Goal: Information Seeking & Learning: Learn about a topic

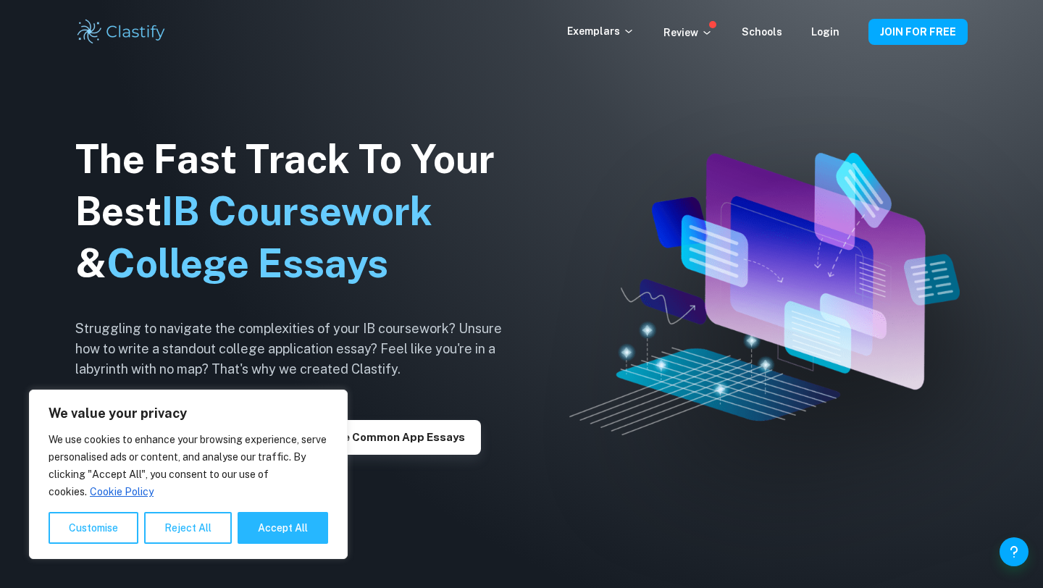
click at [705, 326] on img at bounding box center [764, 294] width 390 height 282
click at [601, 35] on p "Exemplars" at bounding box center [600, 31] width 67 height 16
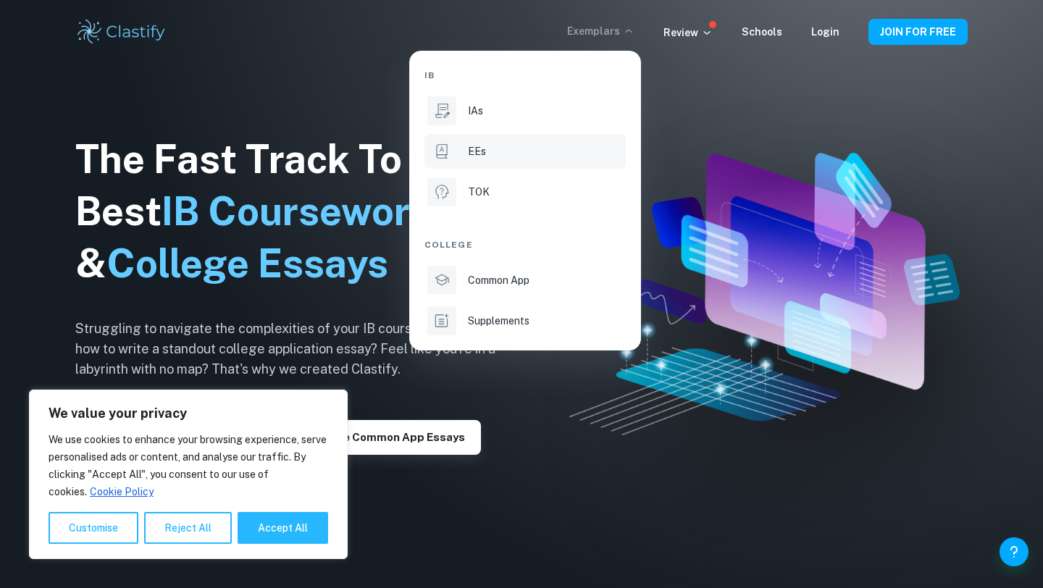
click at [490, 143] on li "EEs" at bounding box center [524, 151] width 201 height 35
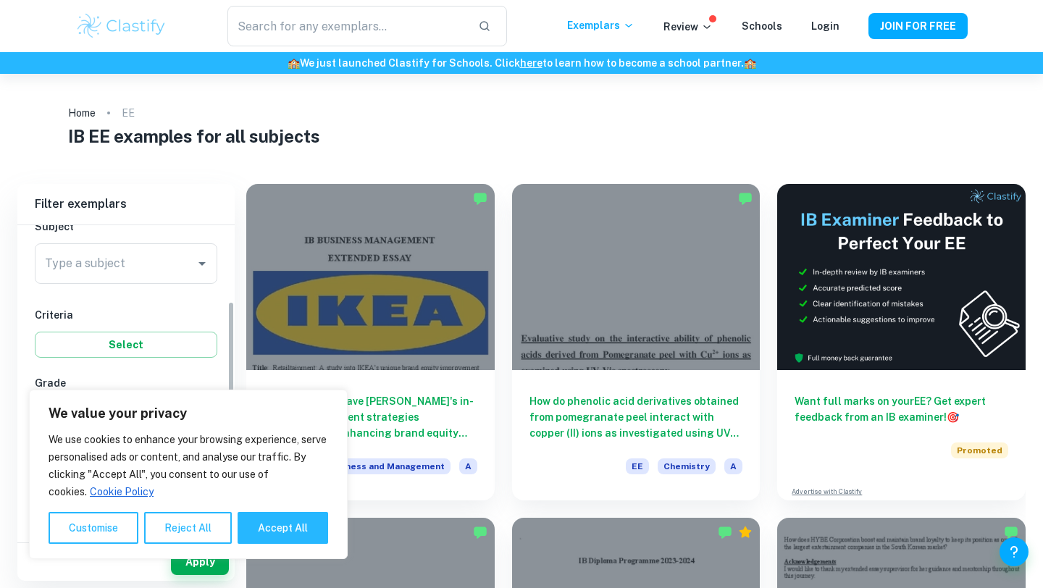
scroll to position [188, 0]
click at [172, 250] on input "Type a subject" at bounding box center [115, 249] width 148 height 28
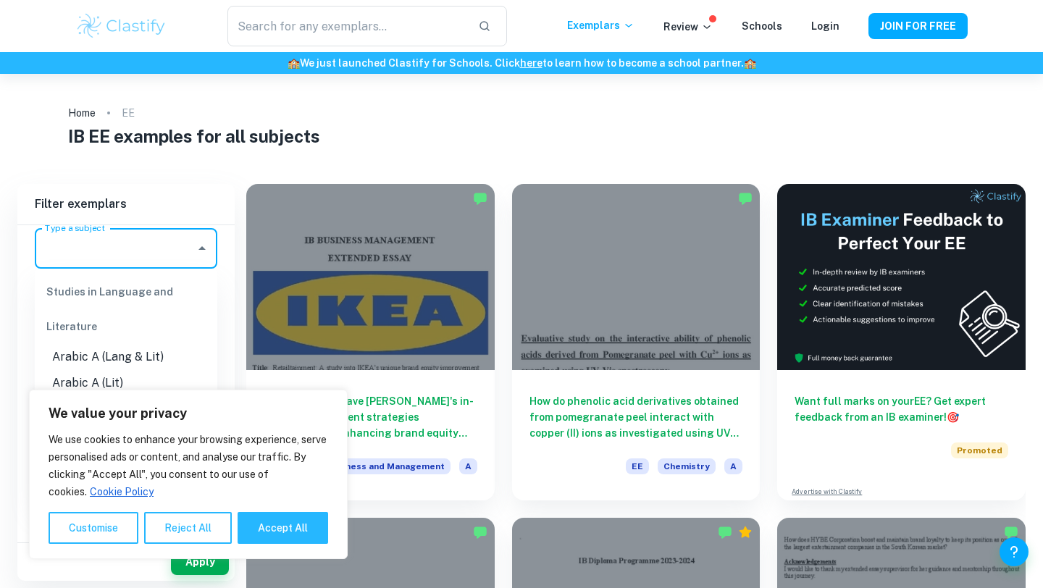
click at [171, 250] on input "Type a subject" at bounding box center [115, 249] width 148 height 28
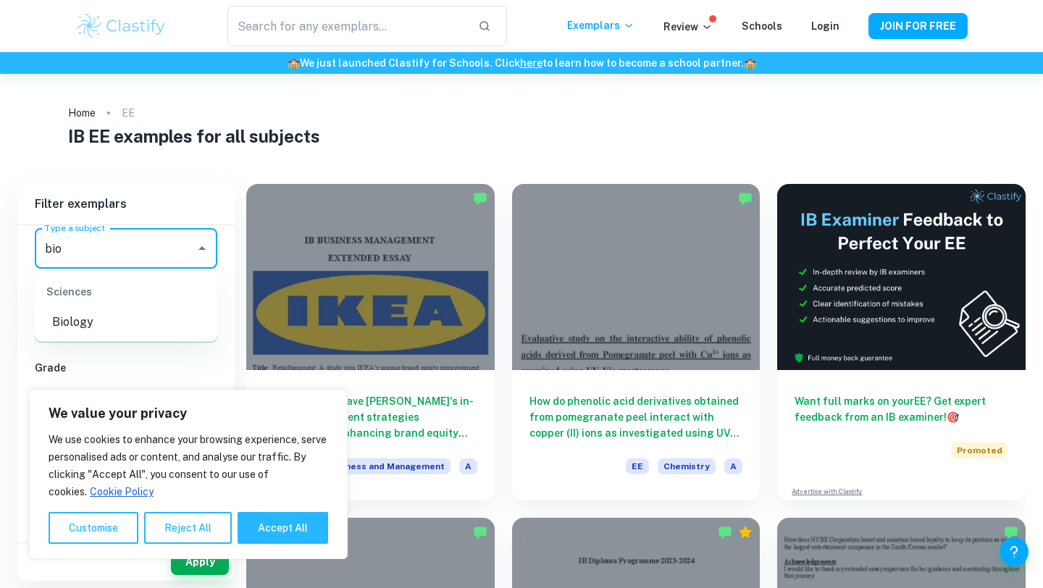
click at [163, 313] on li "Biology" at bounding box center [126, 322] width 183 height 26
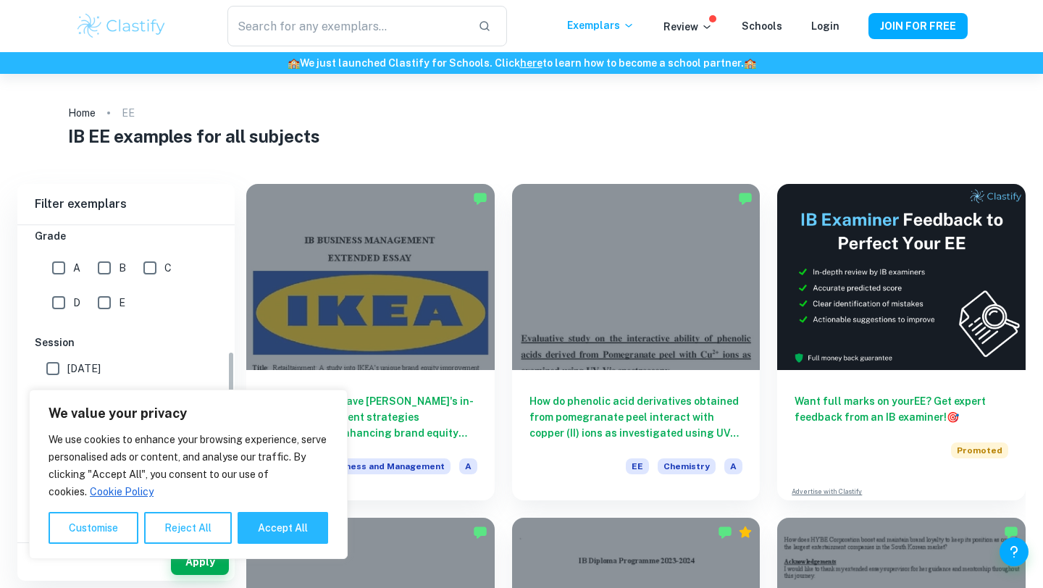
scroll to position [311, 0]
type input "Biology"
click at [63, 274] on input "A" at bounding box center [58, 276] width 29 height 29
checkbox input "true"
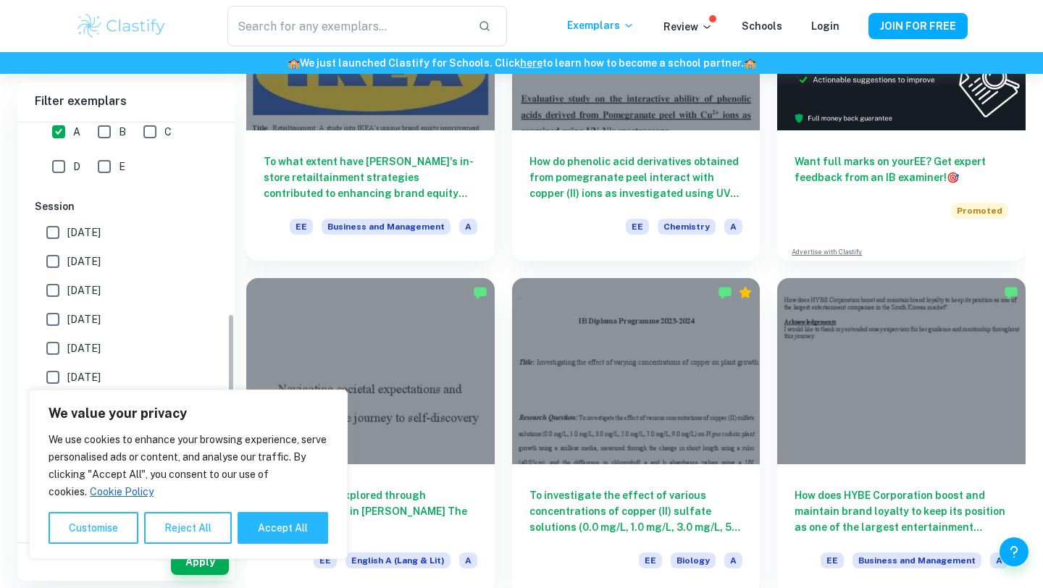
scroll to position [297, 0]
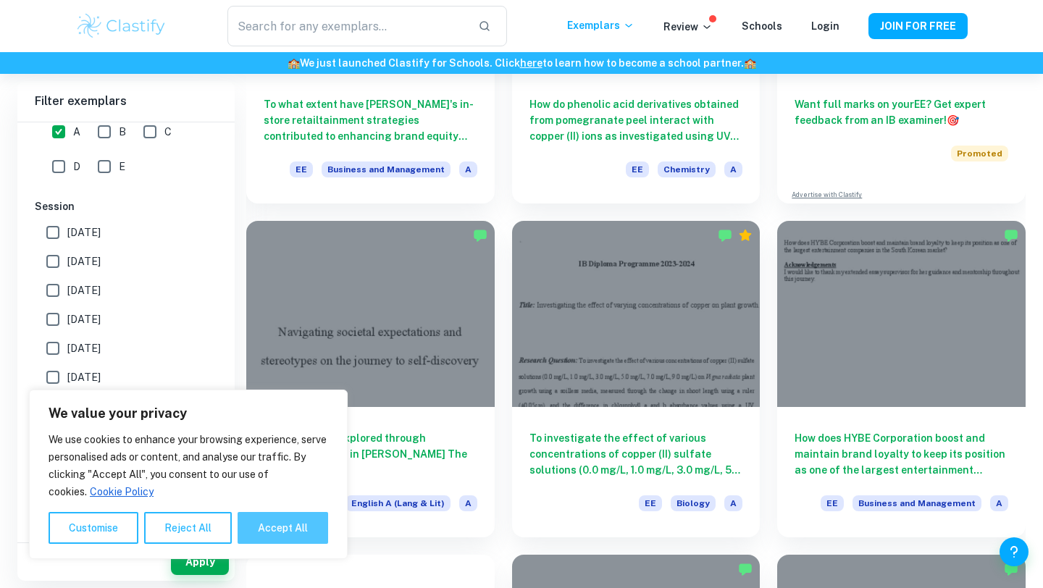
click at [280, 518] on button "Accept All" at bounding box center [283, 528] width 91 height 32
checkbox input "true"
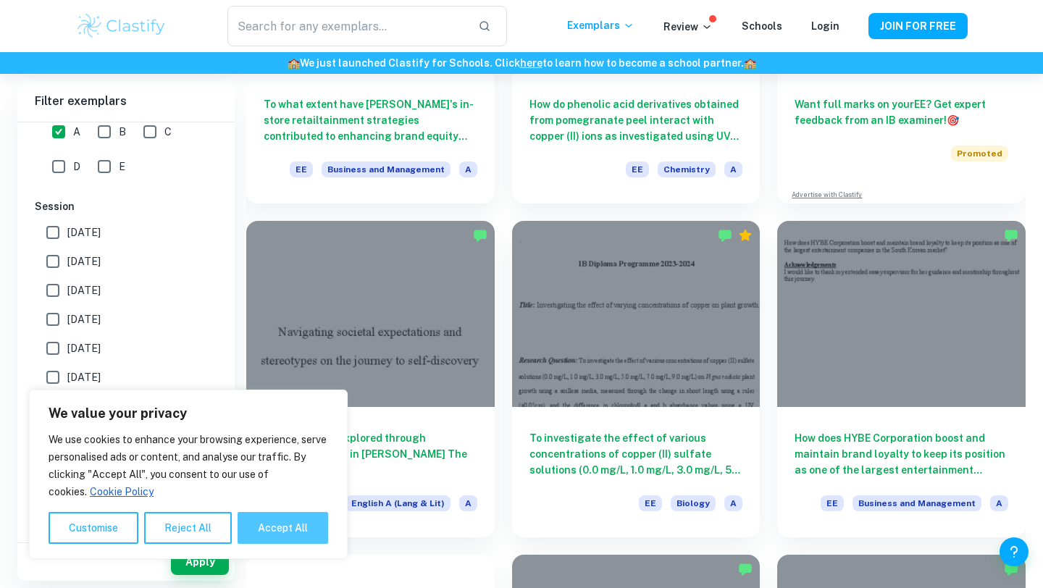
checkbox input "true"
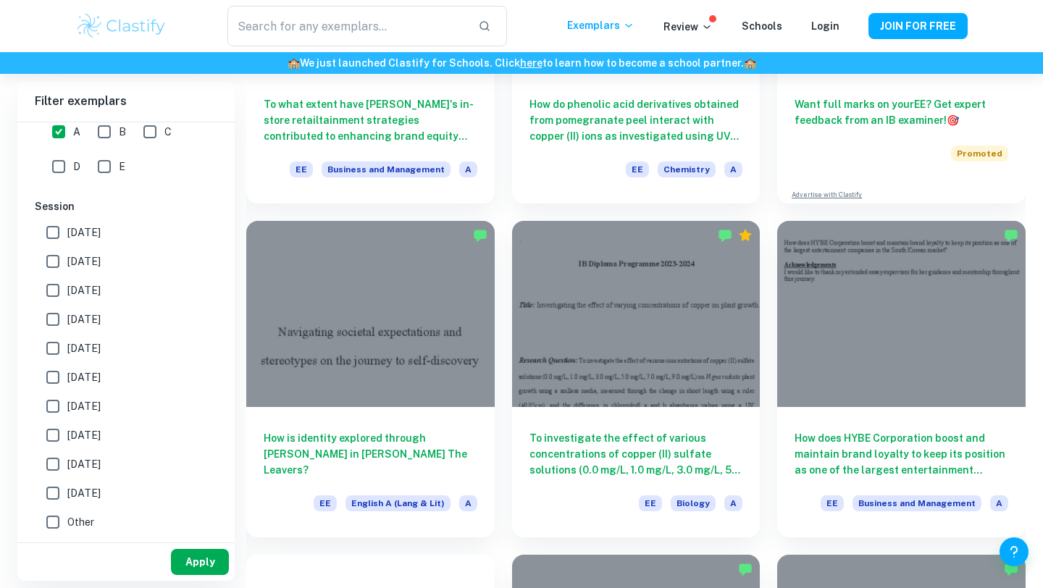
click at [217, 556] on button "Apply" at bounding box center [200, 562] width 58 height 26
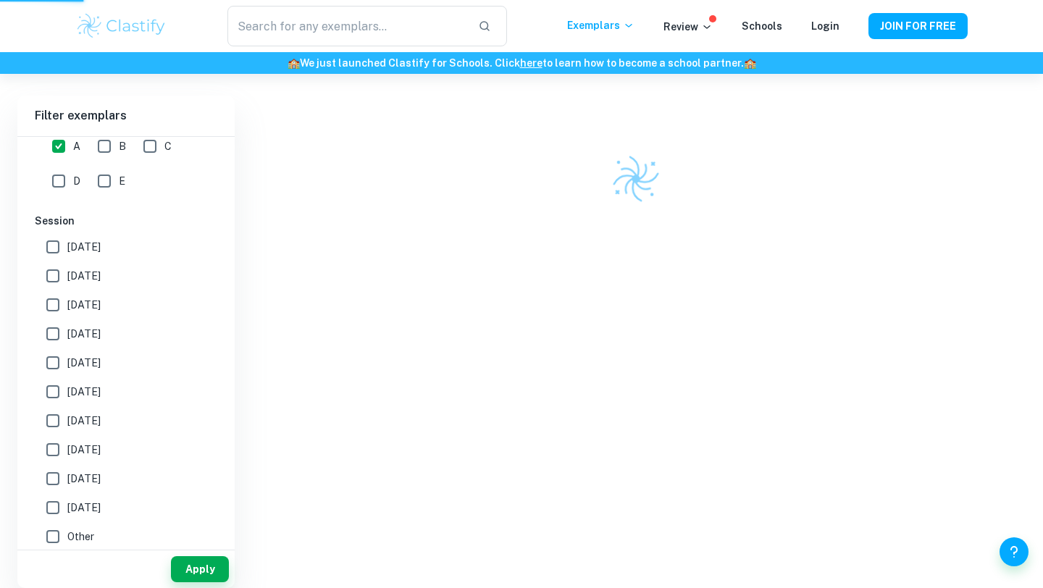
scroll to position [74, 0]
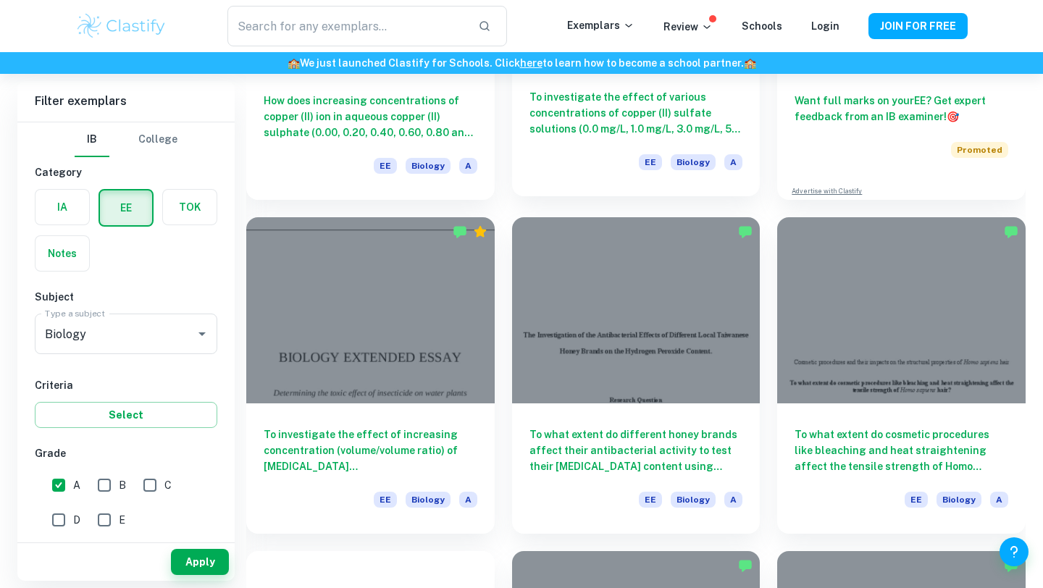
scroll to position [306, 0]
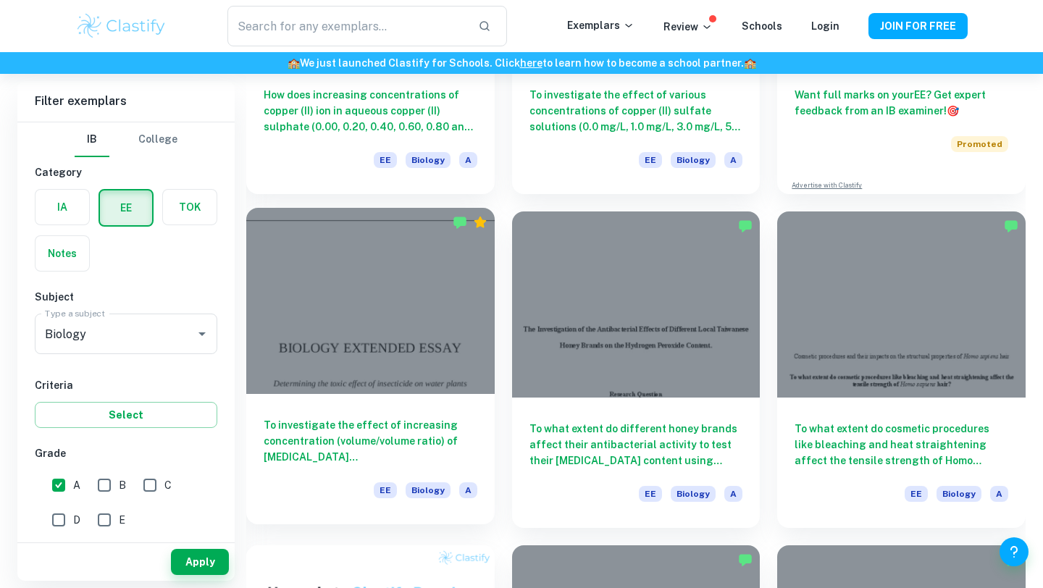
click at [456, 319] on div at bounding box center [370, 301] width 248 height 186
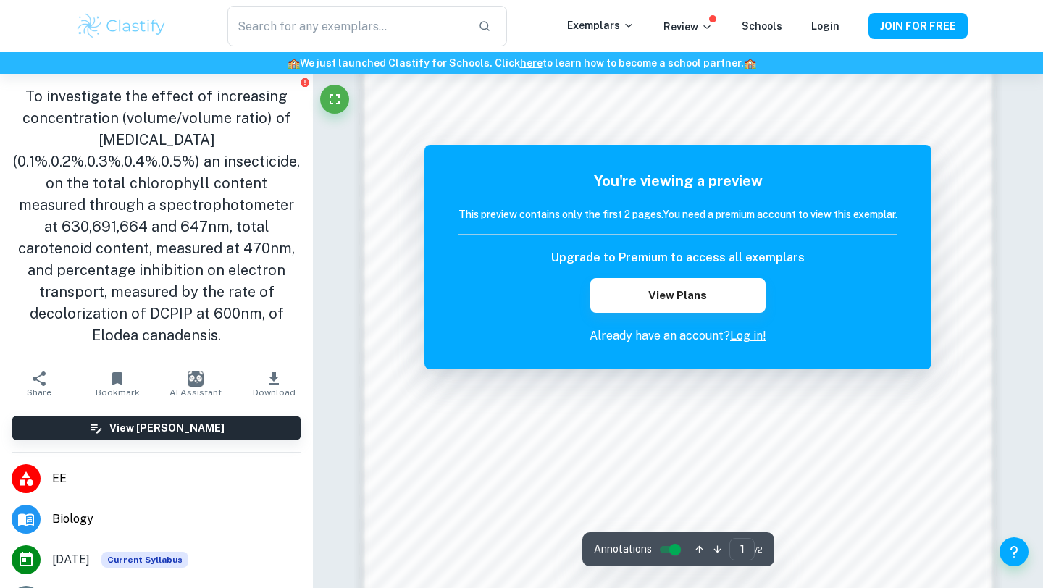
scroll to position [1150, 0]
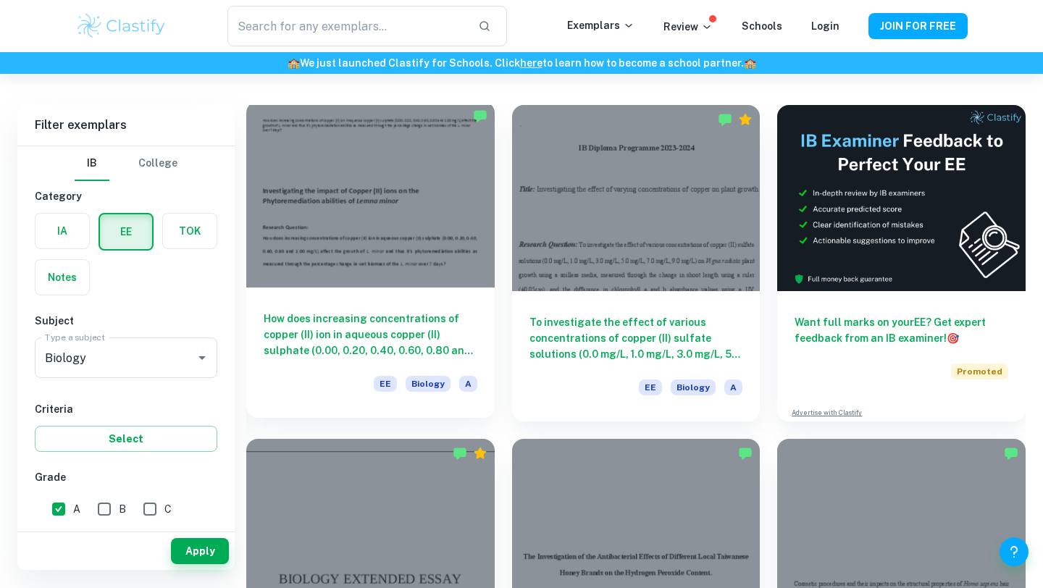
scroll to position [57, 0]
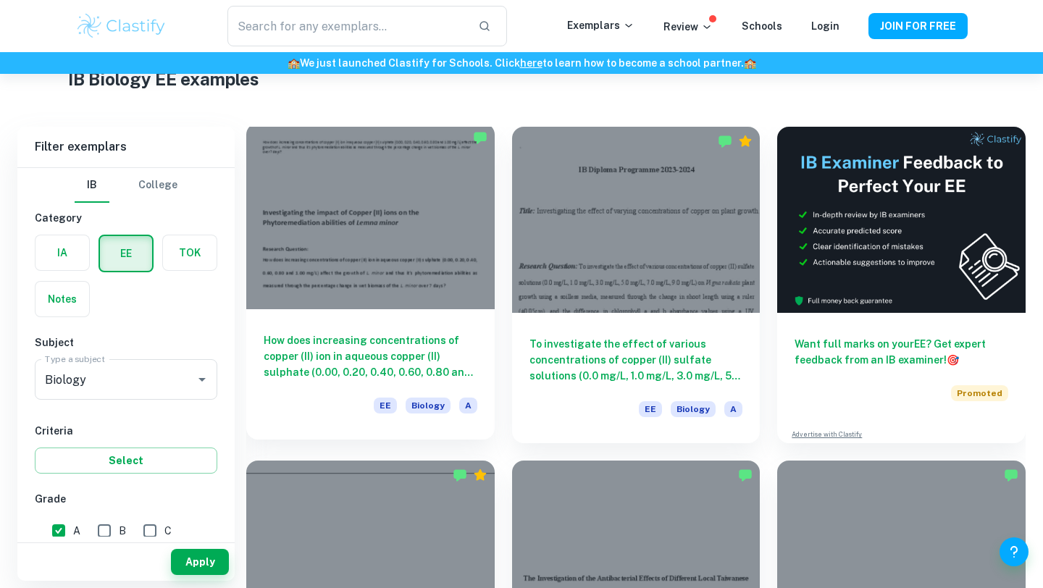
click at [442, 240] on div at bounding box center [370, 216] width 248 height 186
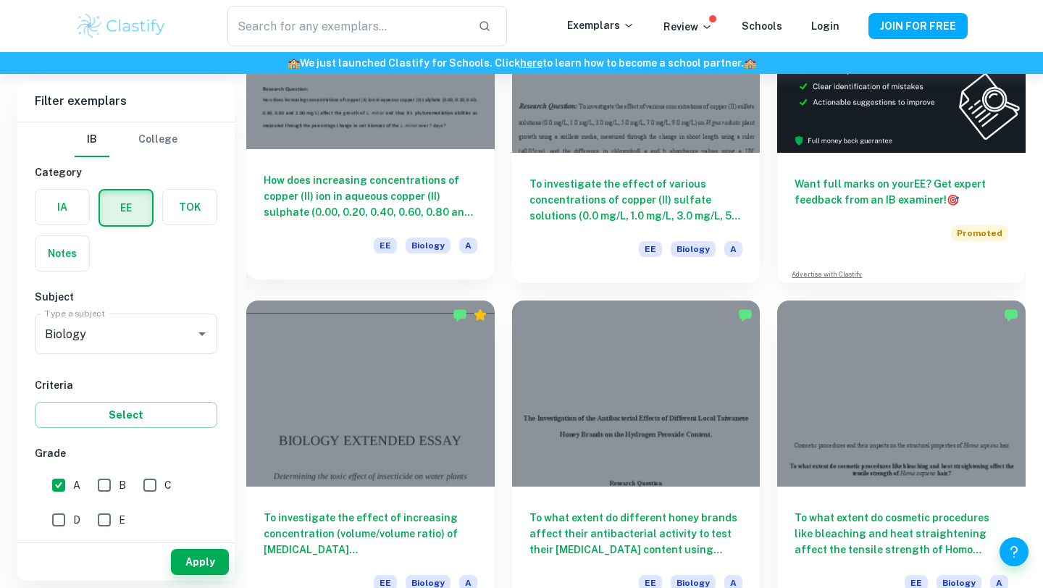
scroll to position [399, 0]
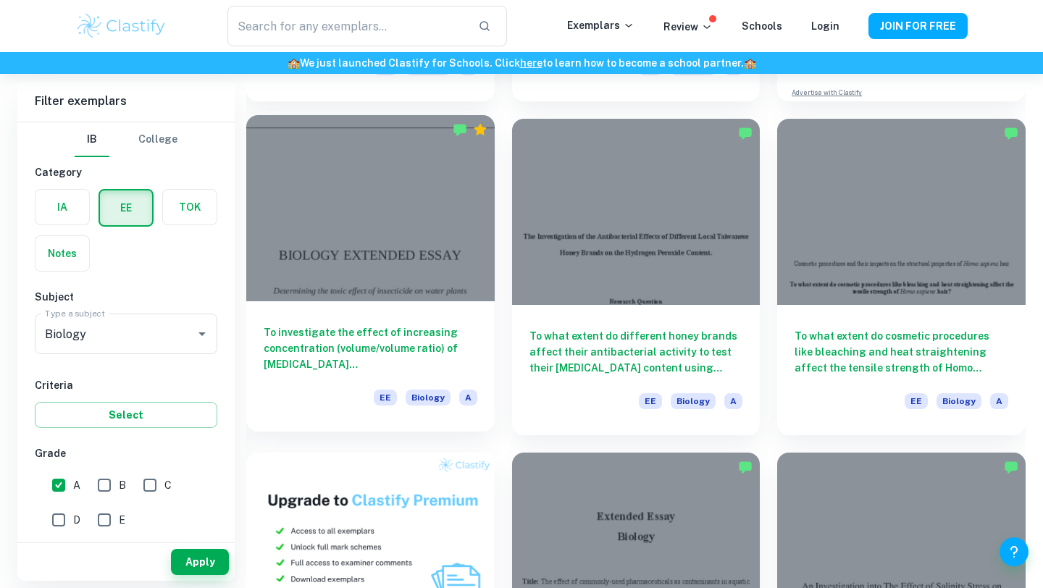
click at [454, 203] on div at bounding box center [370, 208] width 248 height 186
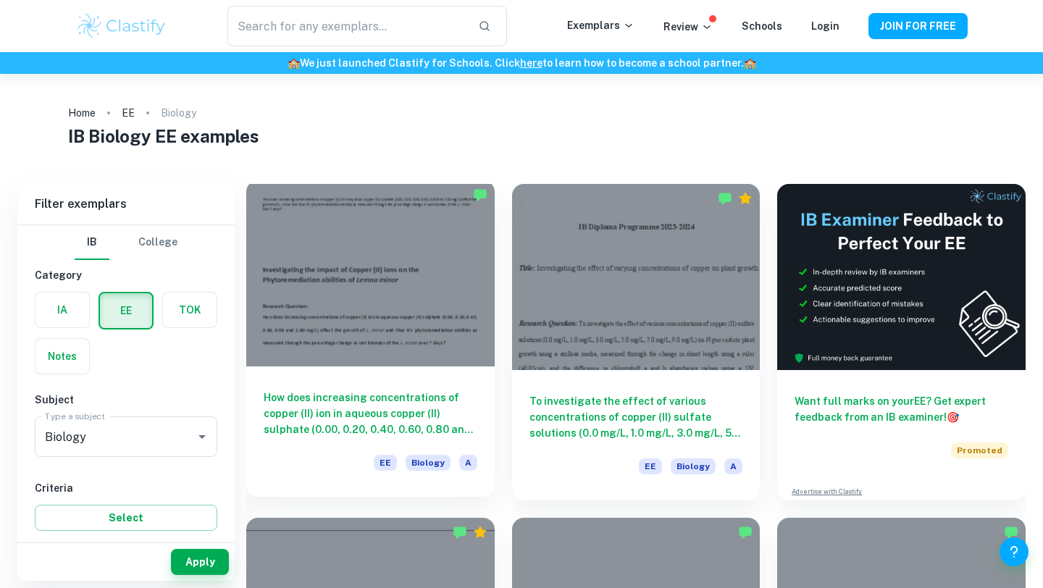
click at [416, 285] on div at bounding box center [370, 273] width 248 height 186
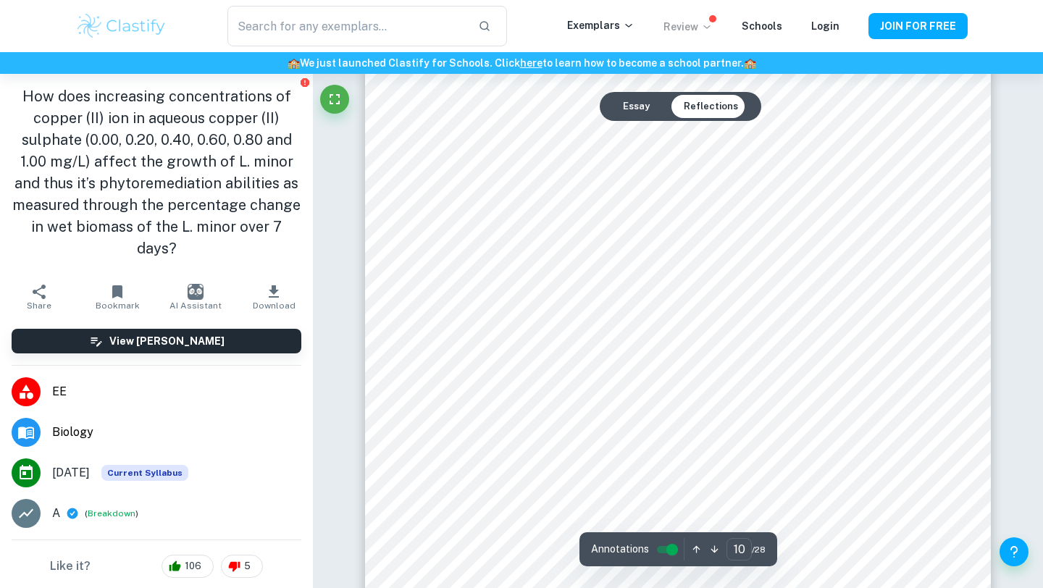
scroll to position [8027, 0]
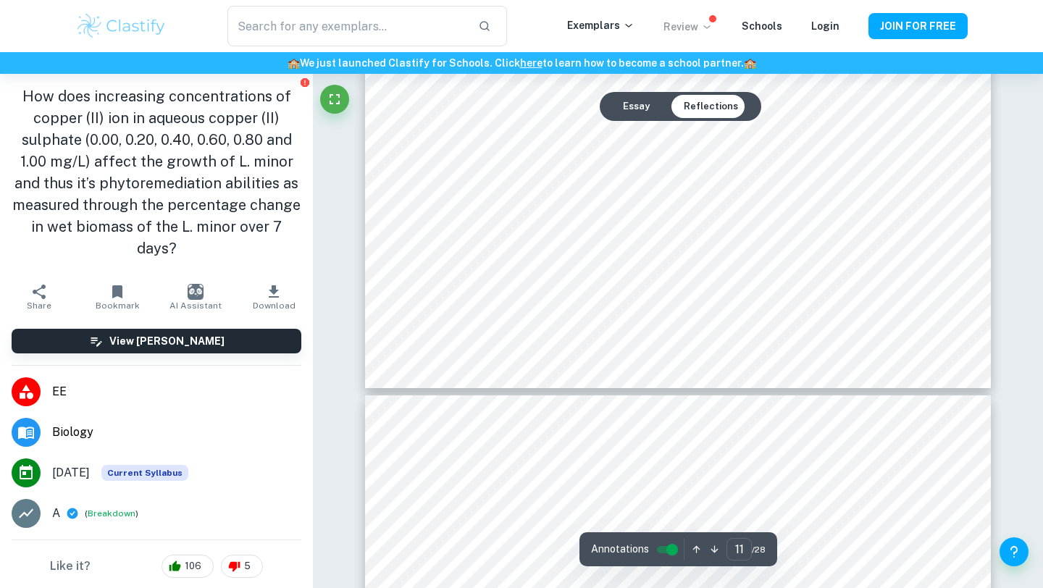
type input "12"
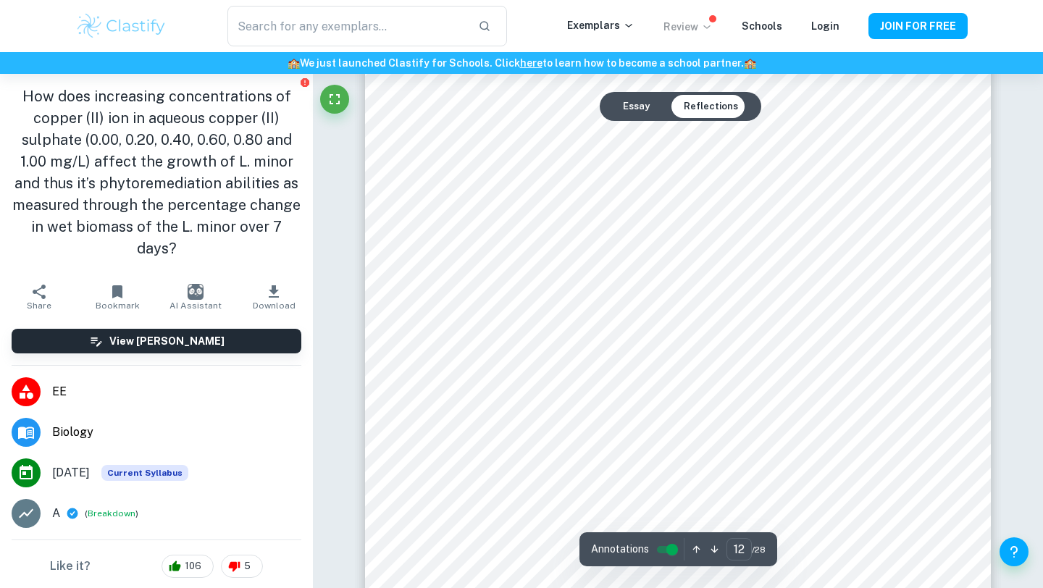
scroll to position [9318, 0]
